Goal: Task Accomplishment & Management: Manage account settings

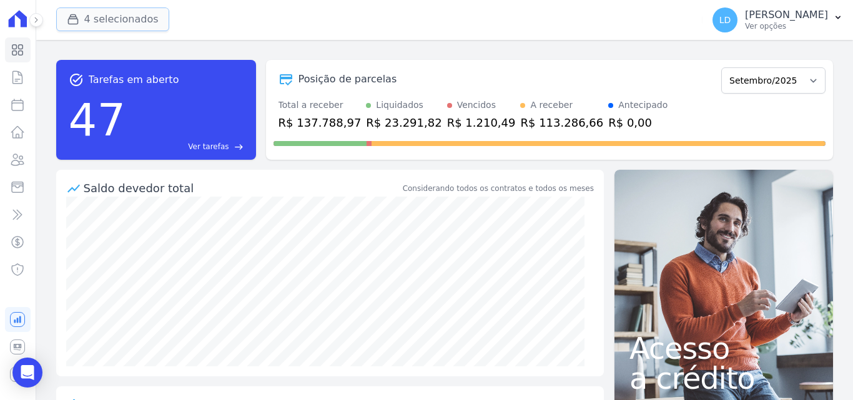
click at [90, 11] on button "4 selecionados" at bounding box center [112, 19] width 113 height 24
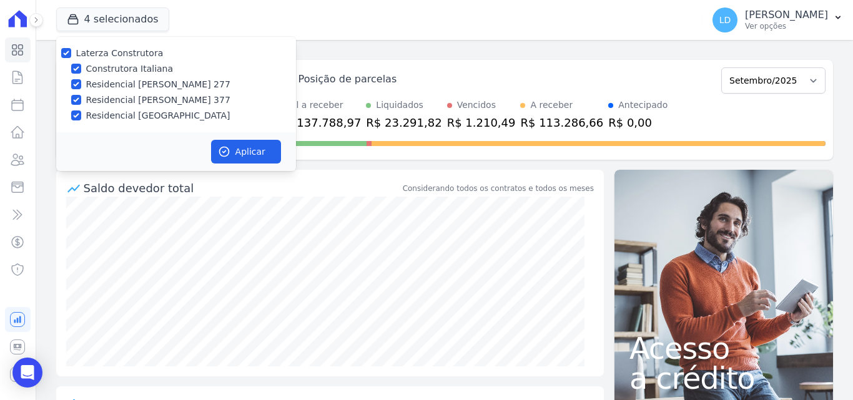
click at [335, 34] on div "4 selecionados Laterza Construtora Construtora Italiana Residencial Maria da Gl…" at bounding box center [377, 19] width 642 height 41
click at [15, 164] on icon at bounding box center [17, 159] width 15 height 15
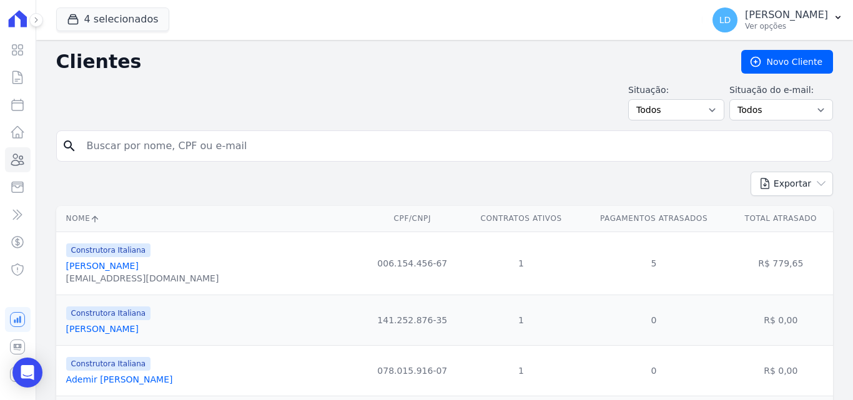
click at [15, 164] on icon at bounding box center [17, 159] width 15 height 15
click at [20, 194] on icon at bounding box center [17, 187] width 15 height 15
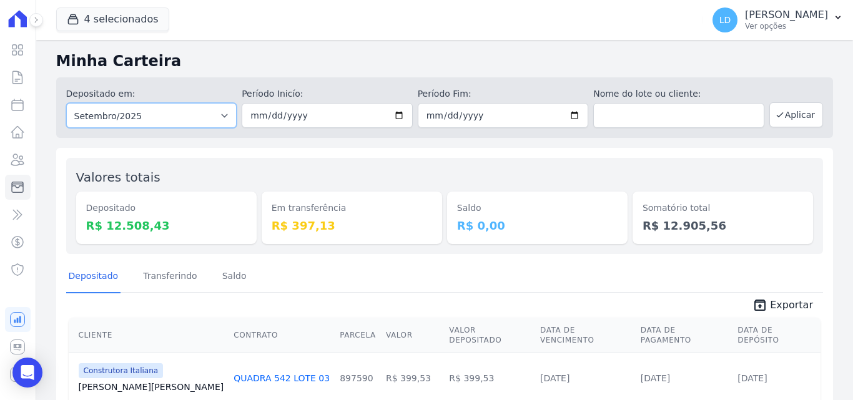
click at [152, 117] on select "Todos os meses Março/2024 Abril/2024 Maio/2024 Junho/2024 Julho/2024 Agosto/202…" at bounding box center [151, 115] width 171 height 25
click at [132, 15] on button "4 selecionados" at bounding box center [112, 19] width 113 height 24
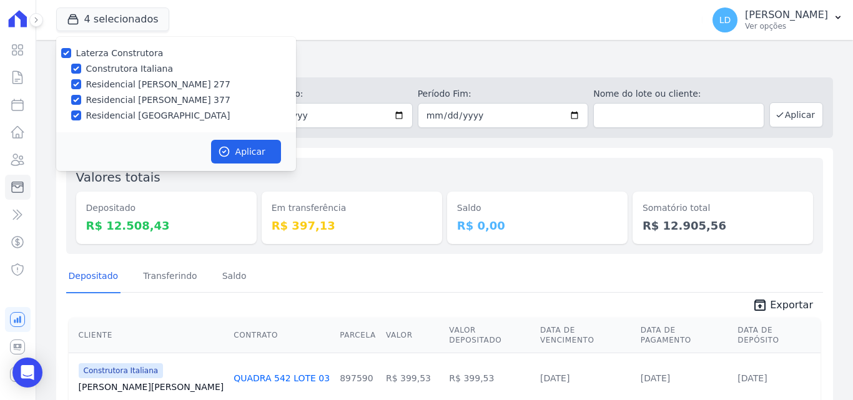
click at [125, 55] on label "Laterza Construtora" at bounding box center [119, 53] width 87 height 10
click at [71, 55] on input "Laterza Construtora" at bounding box center [66, 53] width 10 height 10
checkbox input "false"
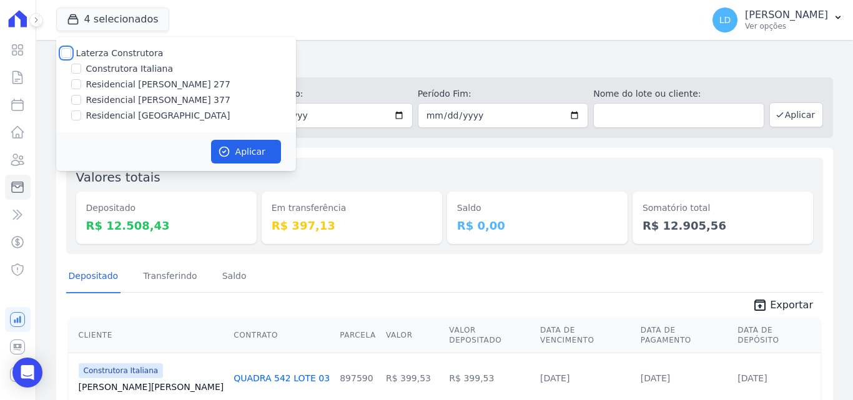
checkbox input "false"
click at [134, 121] on label "Residencial [GEOGRAPHIC_DATA]" at bounding box center [158, 115] width 144 height 13
click at [81, 121] on input "Residencial [GEOGRAPHIC_DATA]" at bounding box center [76, 116] width 10 height 10
checkbox input "true"
click at [215, 152] on button "Aplicar" at bounding box center [246, 152] width 70 height 24
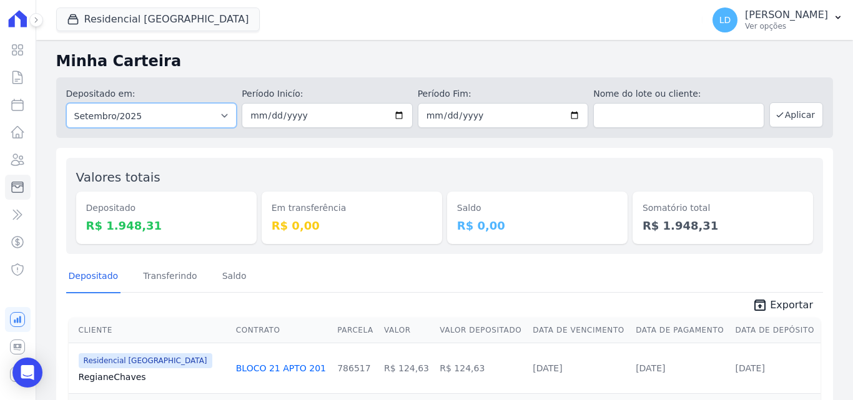
click at [142, 116] on select "Todos os meses Abril/2024 Maio/2024 Junho/2024 Julho/2024 Agosto/2024 Setembro/…" at bounding box center [151, 115] width 171 height 25
select select "08/2025"
click at [66, 103] on select "Todos os meses Abril/2024 Maio/2024 Junho/2024 Julho/2024 Agosto/2024 Setembro/…" at bounding box center [151, 115] width 171 height 25
click at [796, 117] on button "Aplicar" at bounding box center [797, 114] width 54 height 25
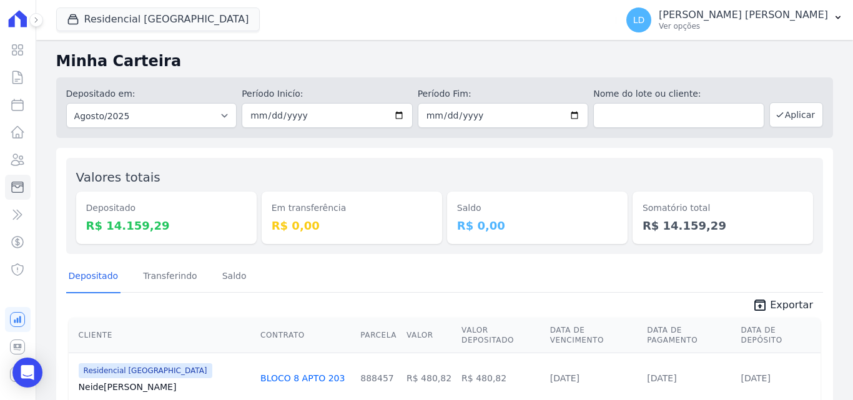
drag, startPoint x: 89, startPoint y: 221, endPoint x: 149, endPoint y: 223, distance: 60.0
click at [149, 223] on div "Depositado R$ 14.159,29" at bounding box center [166, 218] width 181 height 52
copy dd "R$ 14.159,29"
click at [158, 27] on button "Residencial [GEOGRAPHIC_DATA]" at bounding box center [158, 19] width 204 height 24
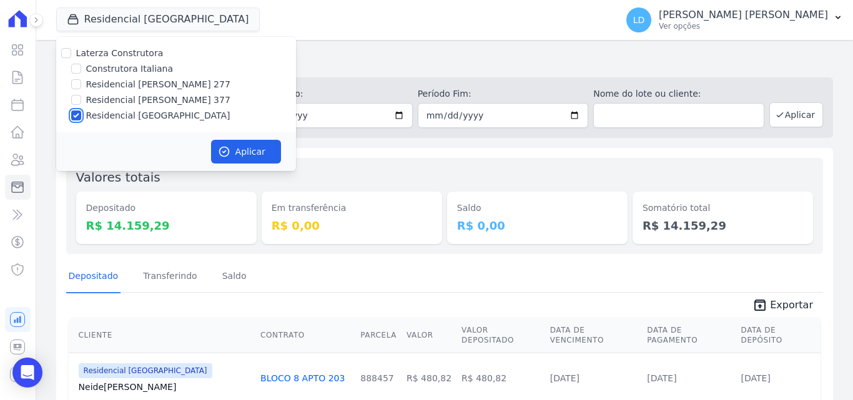
click at [73, 119] on input "Residencial [GEOGRAPHIC_DATA]" at bounding box center [76, 116] width 10 height 10
checkbox input "false"
click at [77, 98] on input "Residencial [PERSON_NAME] 377" at bounding box center [76, 100] width 10 height 10
checkbox input "true"
click at [223, 146] on icon "button" at bounding box center [224, 152] width 12 height 12
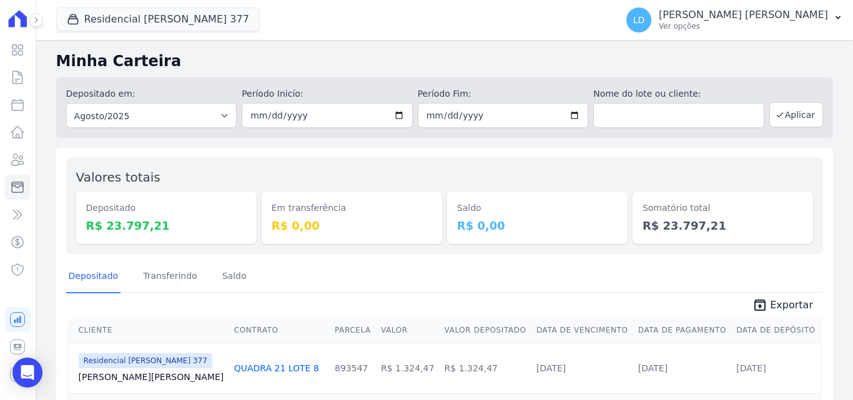
drag, startPoint x: 86, startPoint y: 224, endPoint x: 172, endPoint y: 229, distance: 86.4
click at [172, 229] on dd "R$ 23.797,21" at bounding box center [166, 225] width 161 height 17
copy dd "R$ 23.797,21"
click at [781, 309] on span "Exportar" at bounding box center [791, 305] width 43 height 15
click at [162, 7] on button "Residencial [PERSON_NAME] 377" at bounding box center [158, 19] width 204 height 24
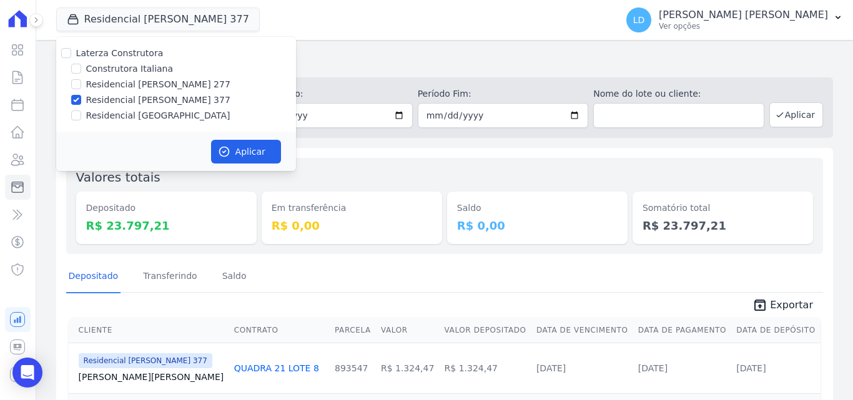
click at [120, 102] on label "Residencial [PERSON_NAME] 377" at bounding box center [158, 100] width 144 height 13
click at [81, 102] on input "Residencial [PERSON_NAME] 377" at bounding box center [76, 100] width 10 height 10
checkbox input "false"
click at [116, 117] on label "Residencial [GEOGRAPHIC_DATA]" at bounding box center [158, 115] width 144 height 13
click at [81, 117] on input "Residencial [GEOGRAPHIC_DATA]" at bounding box center [76, 116] width 10 height 10
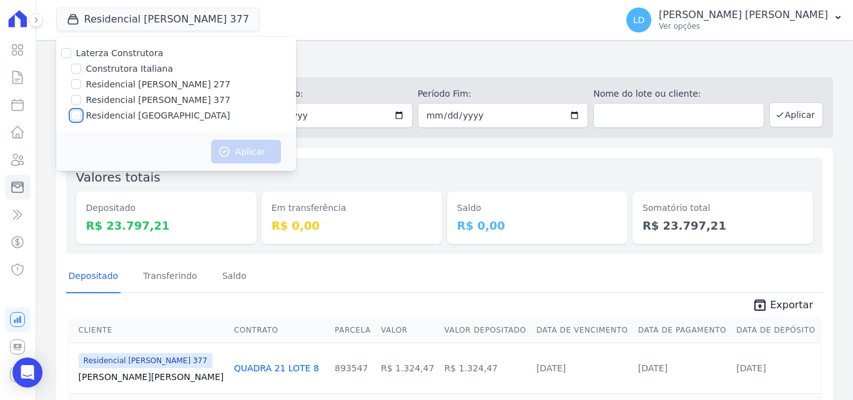
checkbox input "true"
click at [233, 152] on button "Aplicar" at bounding box center [246, 152] width 70 height 24
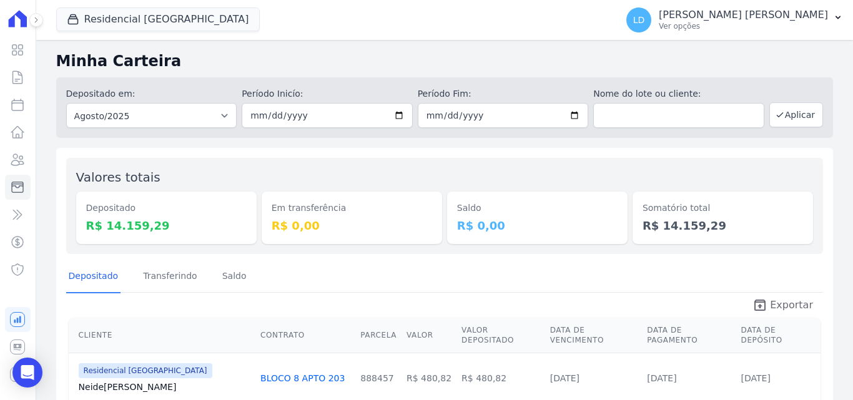
click at [761, 307] on icon "unarchive" at bounding box center [760, 305] width 15 height 15
click at [156, 18] on button "Residencial [GEOGRAPHIC_DATA]" at bounding box center [158, 19] width 204 height 24
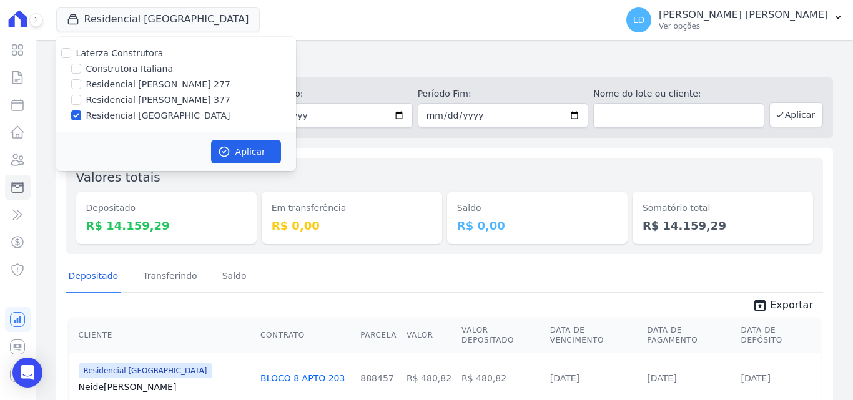
click at [146, 117] on label "Residencial [GEOGRAPHIC_DATA]" at bounding box center [158, 115] width 144 height 13
click at [81, 117] on input "Residencial [GEOGRAPHIC_DATA]" at bounding box center [76, 116] width 10 height 10
checkbox input "false"
click at [144, 87] on label "Residencial [PERSON_NAME] 277" at bounding box center [158, 84] width 144 height 13
click at [81, 87] on input "Residencial [PERSON_NAME] 277" at bounding box center [76, 84] width 10 height 10
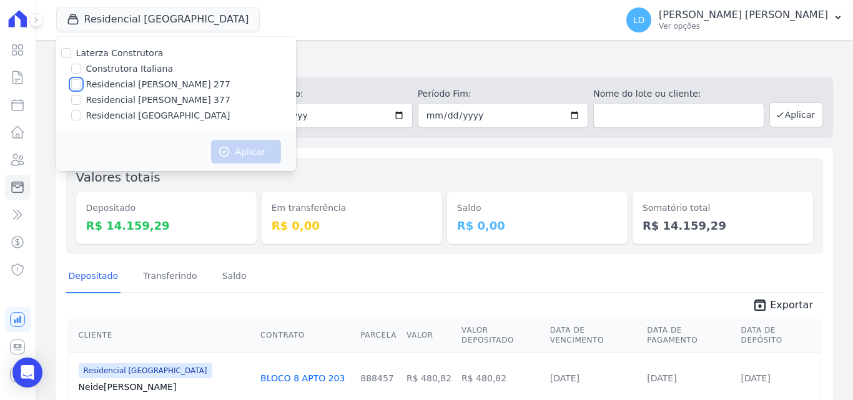
checkbox input "true"
click at [262, 154] on button "Aplicar" at bounding box center [246, 152] width 70 height 24
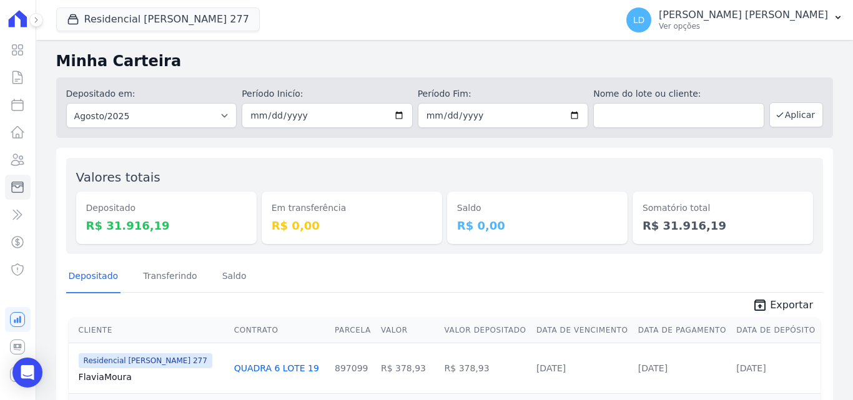
drag, startPoint x: 84, startPoint y: 226, endPoint x: 148, endPoint y: 231, distance: 64.0
click at [148, 231] on div "Depositado R$ 31.916,19" at bounding box center [166, 218] width 181 height 52
copy dd "R$ 31.916,19"
click at [767, 307] on link "unarchive Exportar" at bounding box center [783, 306] width 81 height 17
click at [102, 26] on button "Residencial [PERSON_NAME] 277" at bounding box center [158, 19] width 204 height 24
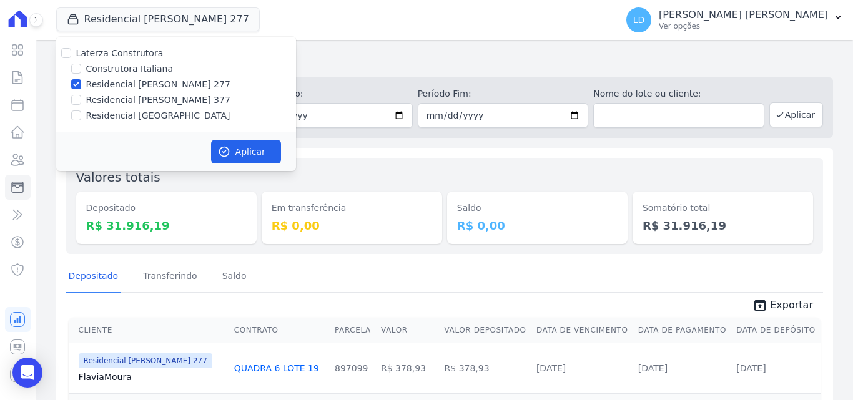
click at [102, 86] on label "Residencial [PERSON_NAME] 277" at bounding box center [158, 84] width 144 height 13
click at [81, 86] on input "Residencial [PERSON_NAME] 277" at bounding box center [76, 84] width 10 height 10
checkbox input "false"
click at [106, 72] on label "Construtora Italiana" at bounding box center [129, 68] width 87 height 13
click at [81, 72] on input "Construtora Italiana" at bounding box center [76, 69] width 10 height 10
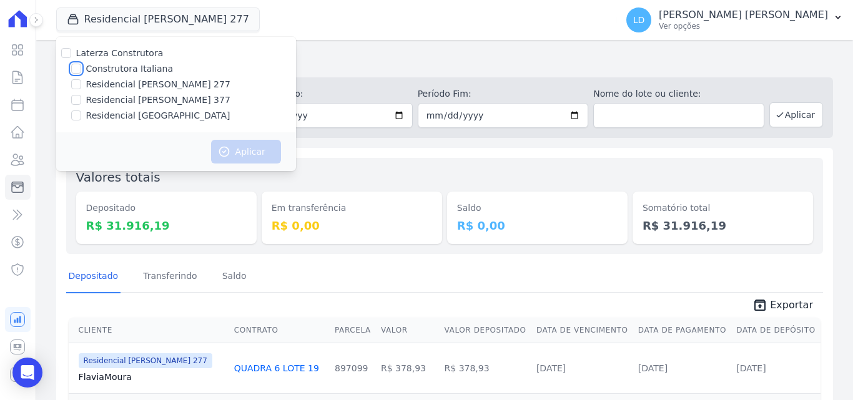
checkbox input "true"
click at [230, 157] on icon "button" at bounding box center [224, 152] width 12 height 12
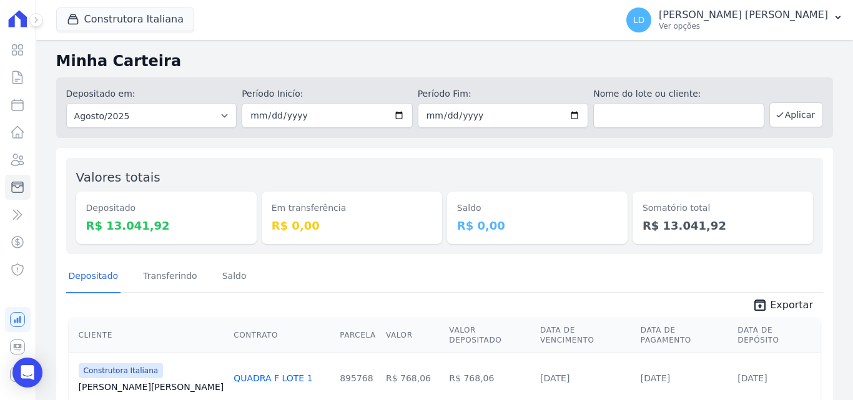
drag, startPoint x: 91, startPoint y: 227, endPoint x: 159, endPoint y: 227, distance: 68.1
click at [159, 227] on div "Depositado R$ 13.041,92" at bounding box center [166, 218] width 181 height 52
copy dd "R$ 13.041,92"
click at [776, 305] on span "Exportar" at bounding box center [791, 305] width 43 height 15
click at [131, 16] on button "Construtora Italiana" at bounding box center [125, 19] width 138 height 24
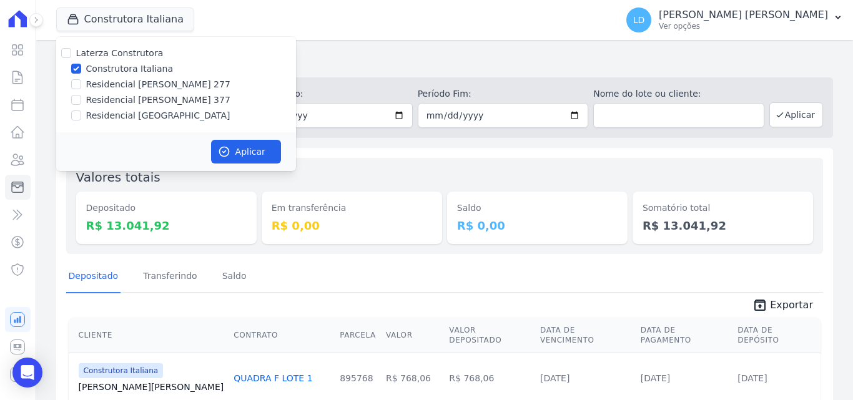
click at [109, 56] on label "Laterza Construtora" at bounding box center [119, 53] width 87 height 10
click at [71, 56] on input "Laterza Construtora" at bounding box center [66, 53] width 10 height 10
checkbox input "true"
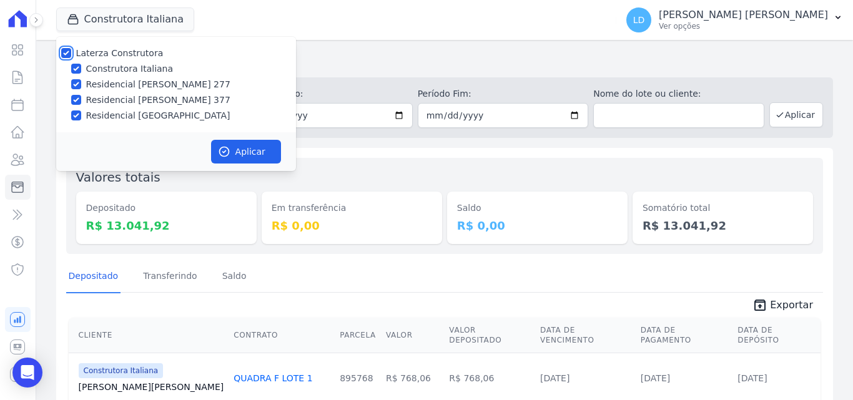
checkbox input "true"
click at [229, 151] on icon "button" at bounding box center [224, 152] width 12 height 12
